Goal: Obtain resource: Obtain resource

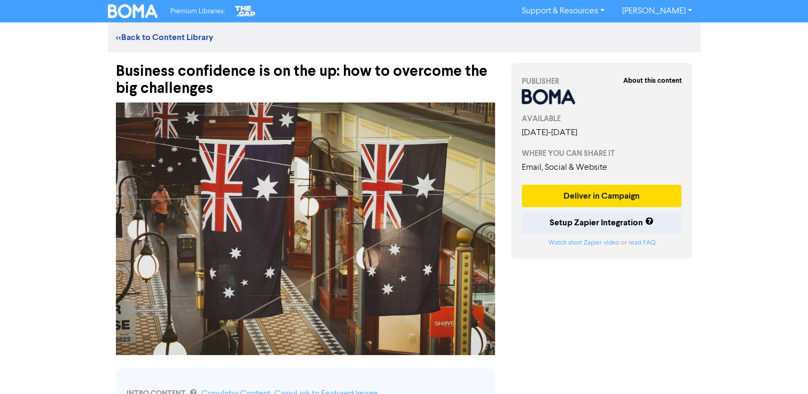
drag, startPoint x: 607, startPoint y: 315, endPoint x: 562, endPoint y: 313, distance: 45.4
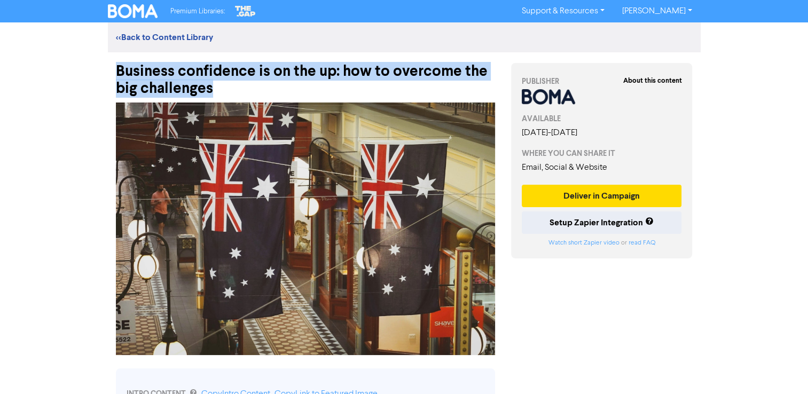
drag, startPoint x: 222, startPoint y: 89, endPoint x: 98, endPoint y: 72, distance: 125.0
click at [98, 72] on div "Premium Libraries: Support & Resources Video Tutorials FAQ & Guides Marketing E…" at bounding box center [404, 197] width 808 height 394
copy div "Business confidence is on the up: how to overcome the big challenges"
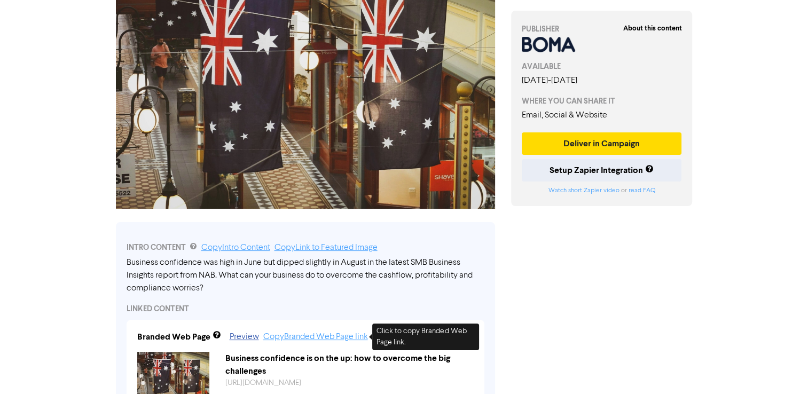
scroll to position [160, 0]
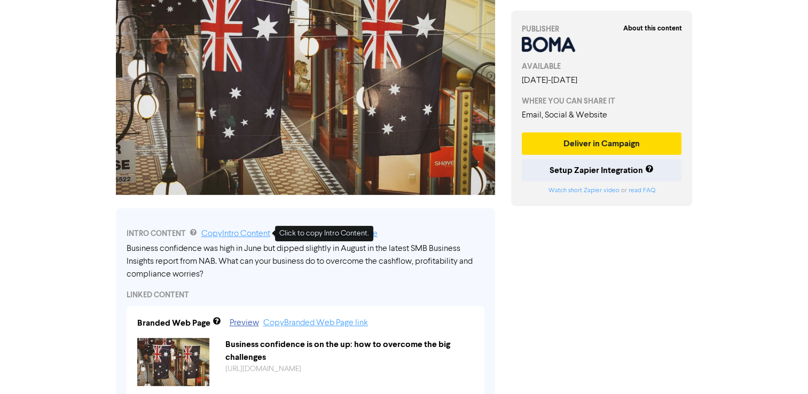
click at [239, 232] on link "Copy Intro Content" at bounding box center [235, 234] width 69 height 9
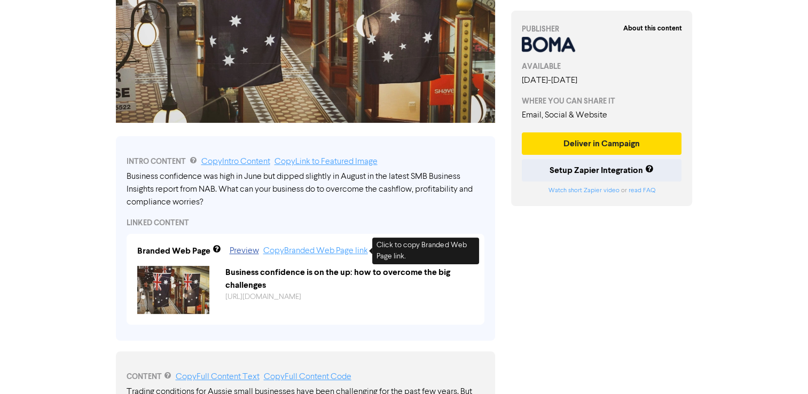
scroll to position [374, 0]
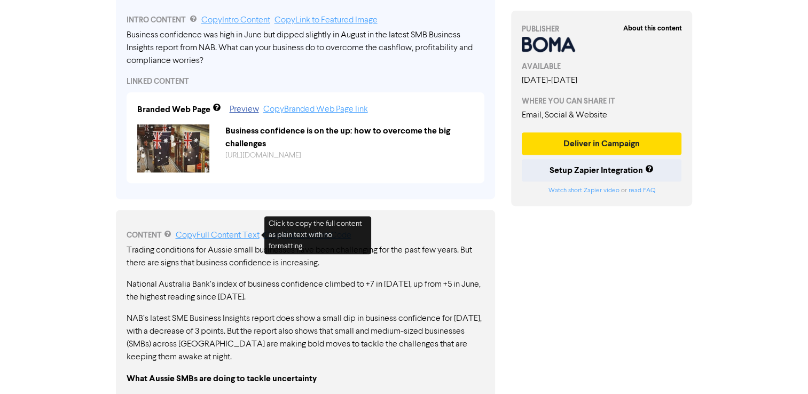
click at [196, 234] on link "Copy Full Content Text" at bounding box center [218, 235] width 84 height 9
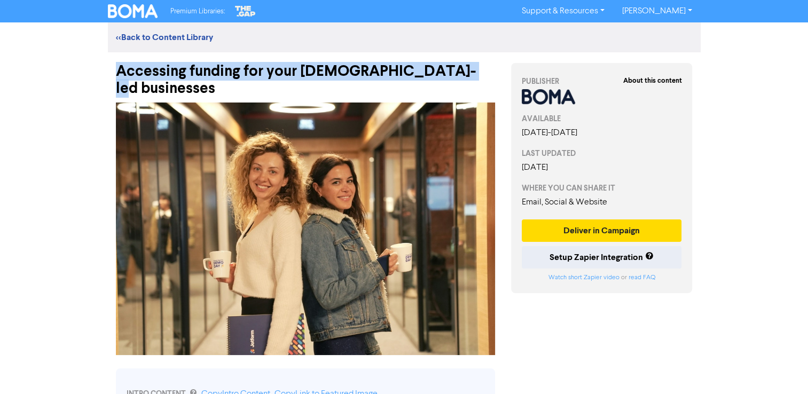
drag, startPoint x: 459, startPoint y: 69, endPoint x: 118, endPoint y: 65, distance: 341.1
click at [118, 65] on div "Accessing funding for your female-led businesses" at bounding box center [305, 74] width 379 height 45
copy div "Accessing funding for your female-led businesses"
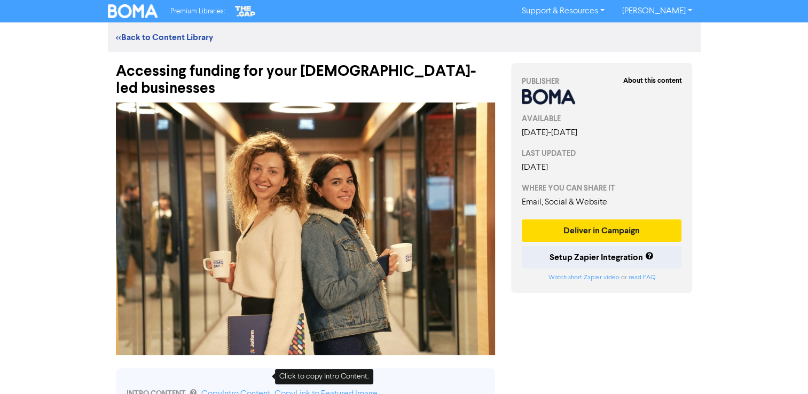
drag, startPoint x: 251, startPoint y: 376, endPoint x: 246, endPoint y: 381, distance: 7.9
click at [251, 390] on link "Copy Intro Content" at bounding box center [235, 394] width 69 height 9
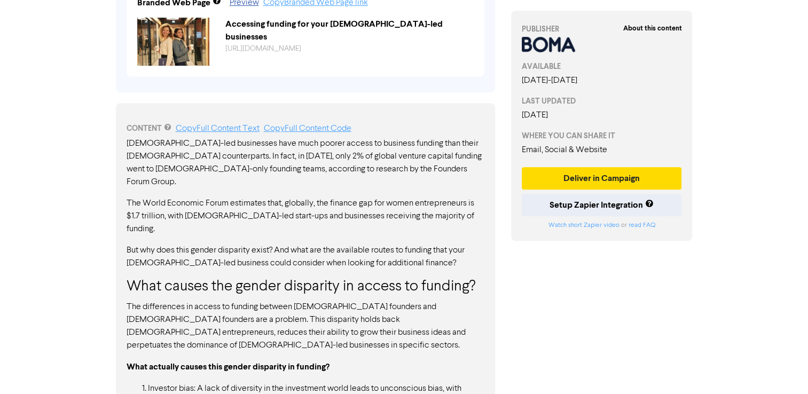
scroll to position [374, 0]
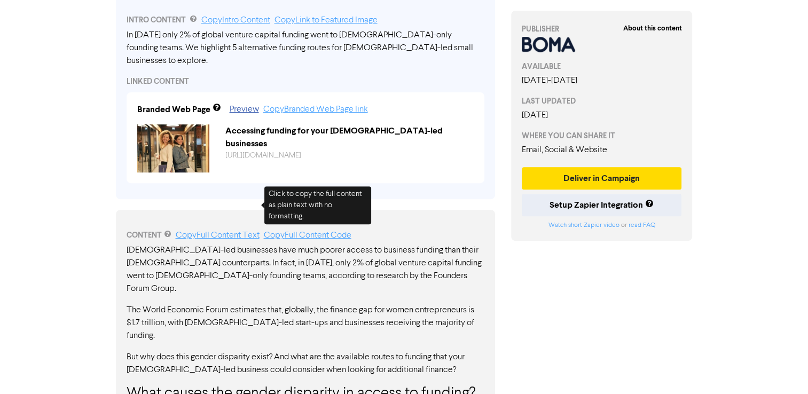
drag, startPoint x: 230, startPoint y: 202, endPoint x: 240, endPoint y: 204, distance: 10.0
click at [230, 231] on link "Copy Full Content Text" at bounding box center [218, 235] width 84 height 9
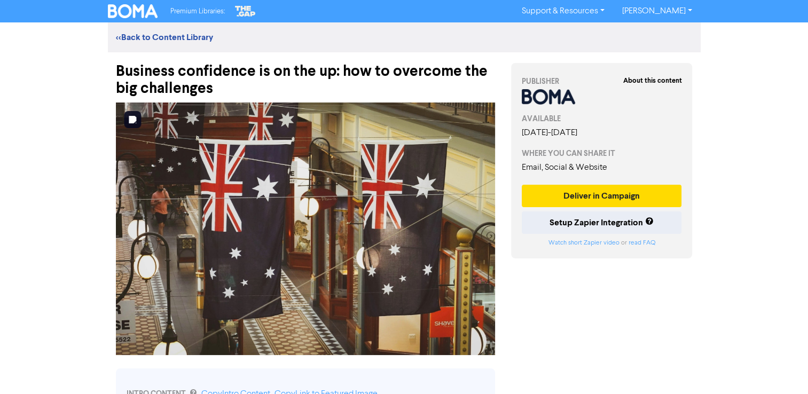
click at [352, 214] on img at bounding box center [305, 228] width 379 height 252
